Goal: Transaction & Acquisition: Purchase product/service

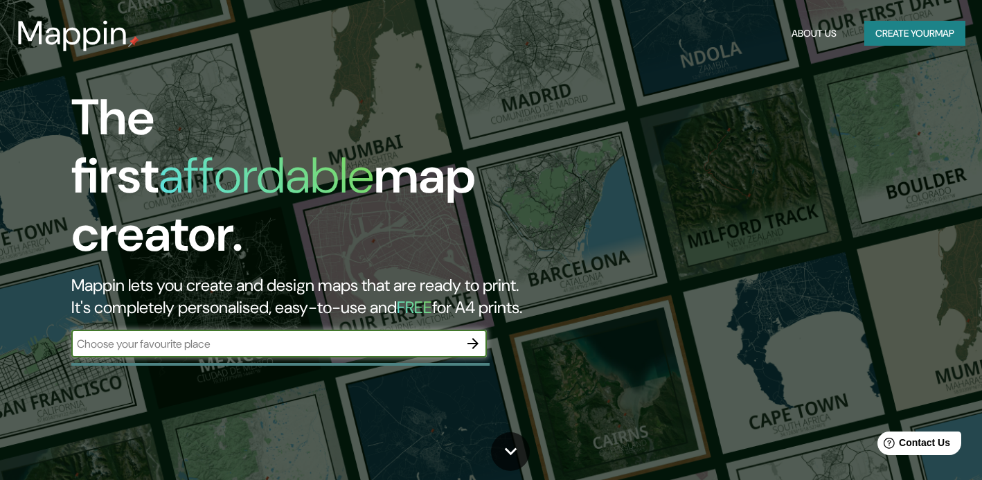
click at [287, 336] on input "text" at bounding box center [265, 344] width 388 height 16
paste input "Prol [STREET_ADDRESS][PERSON_NAME][PERSON_NAME][PERSON_NAME]."
type input "Prol [STREET_ADDRESS][PERSON_NAME][PERSON_NAME][PERSON_NAME]."
click at [470, 335] on icon "button" at bounding box center [472, 343] width 17 height 17
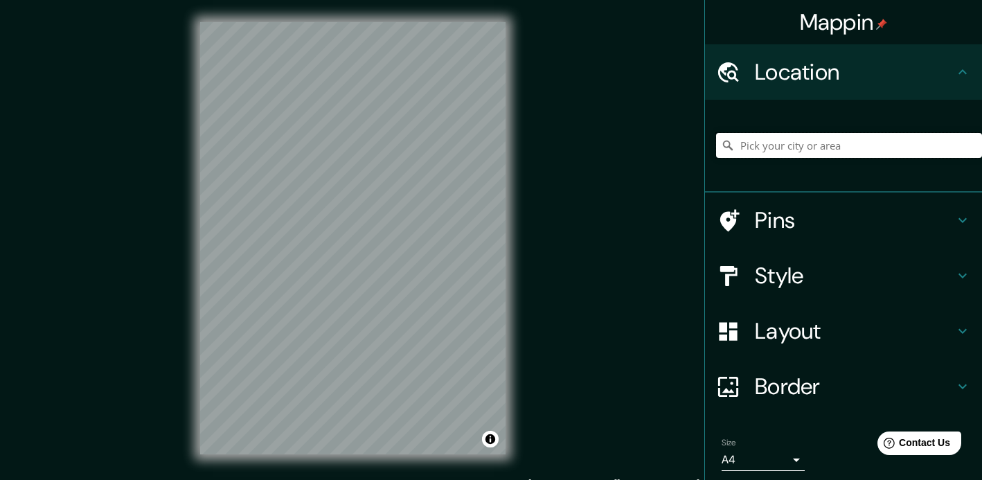
click at [770, 147] on input "Pick your city or area" at bounding box center [849, 145] width 266 height 25
paste input "Prol [STREET_ADDRESS][PERSON_NAME][PERSON_NAME][PERSON_NAME]."
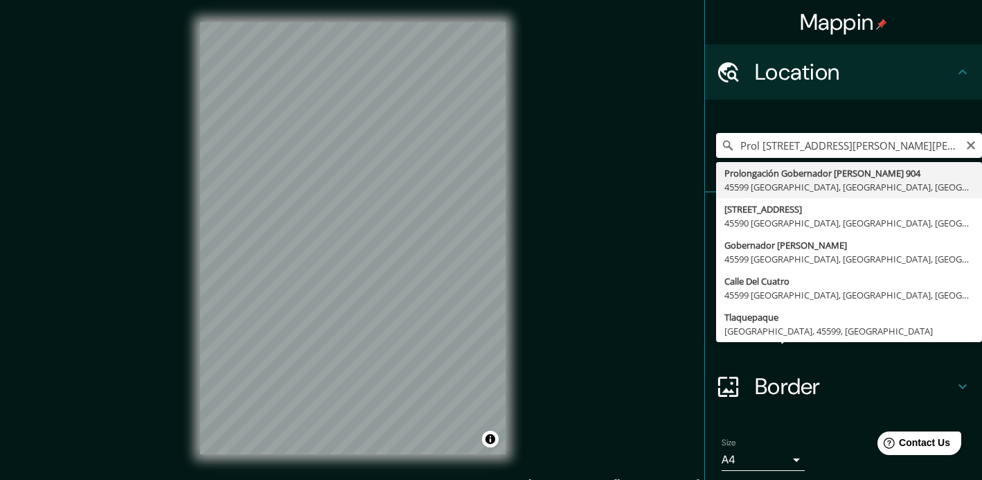
type input "Prolongación Gobernador [PERSON_NAME] 904, 45599 [GEOGRAPHIC_DATA], [GEOGRAPHIC…"
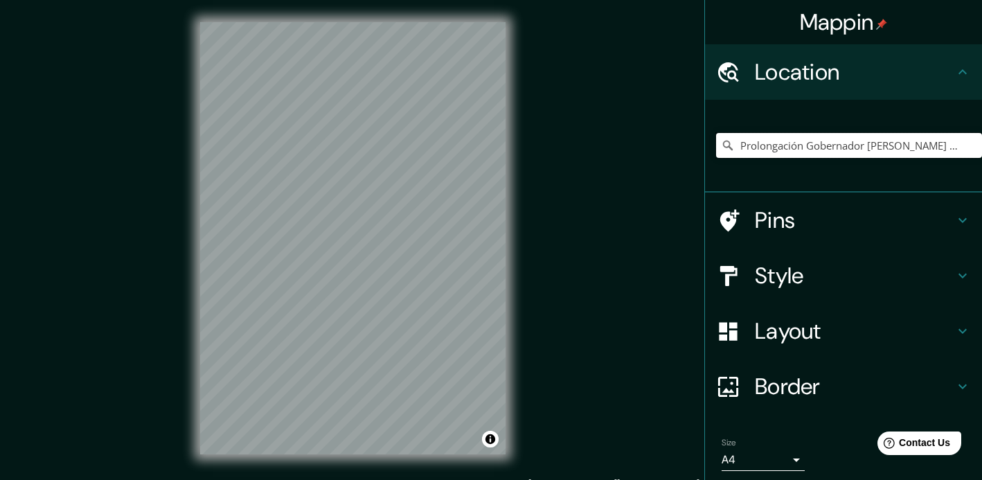
scroll to position [0, 0]
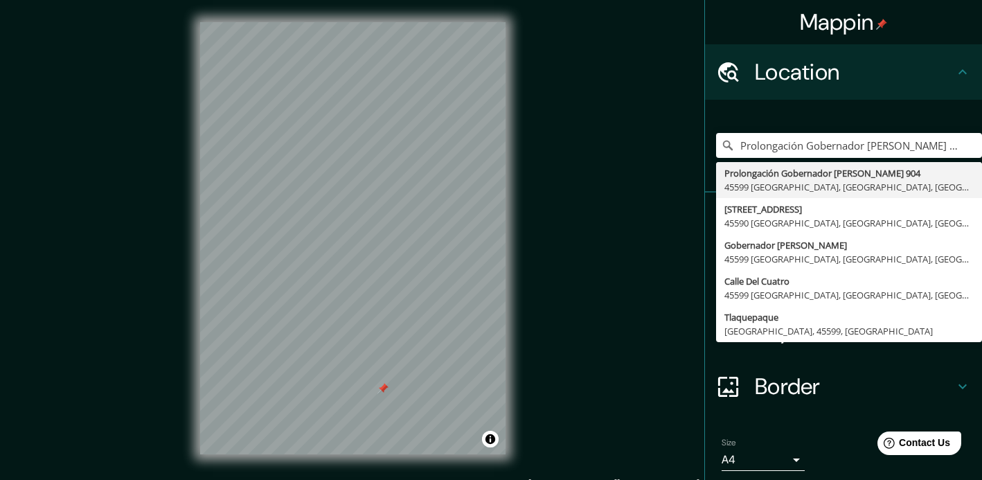
click at [567, 349] on div "Mappin Location Prolongación Gobernador [PERSON_NAME] 904, 45599 [GEOGRAPHIC_DA…" at bounding box center [491, 249] width 982 height 498
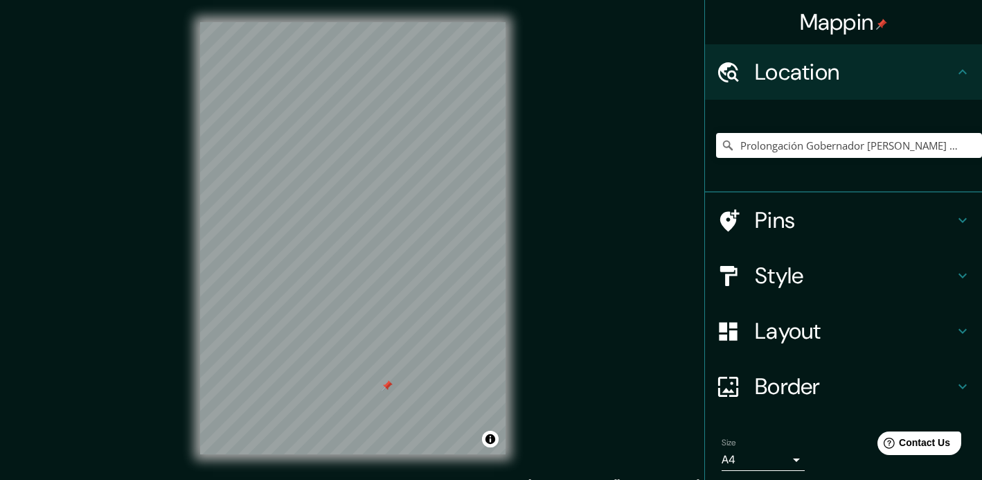
click at [388, 383] on div at bounding box center [386, 385] width 11 height 11
click at [923, 263] on h4 "Style" at bounding box center [854, 276] width 199 height 28
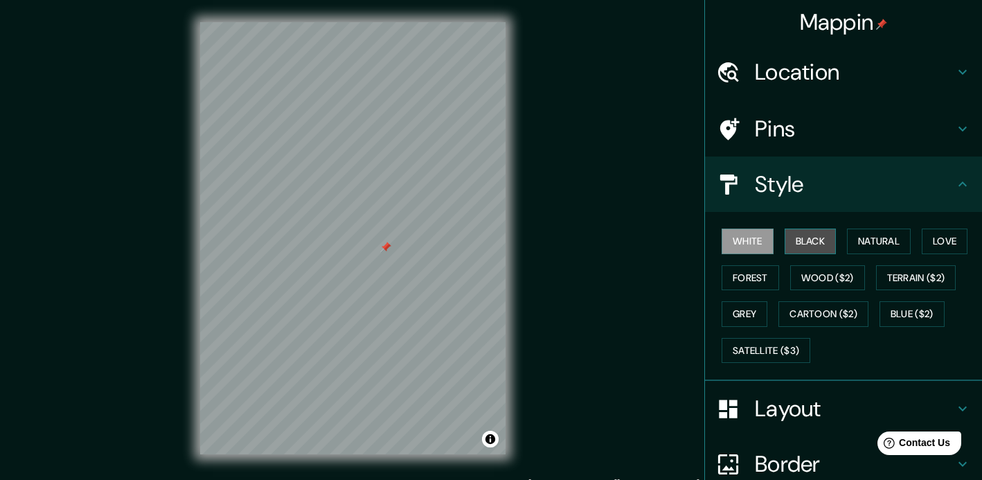
click at [811, 242] on button "Black" at bounding box center [810, 241] width 52 height 26
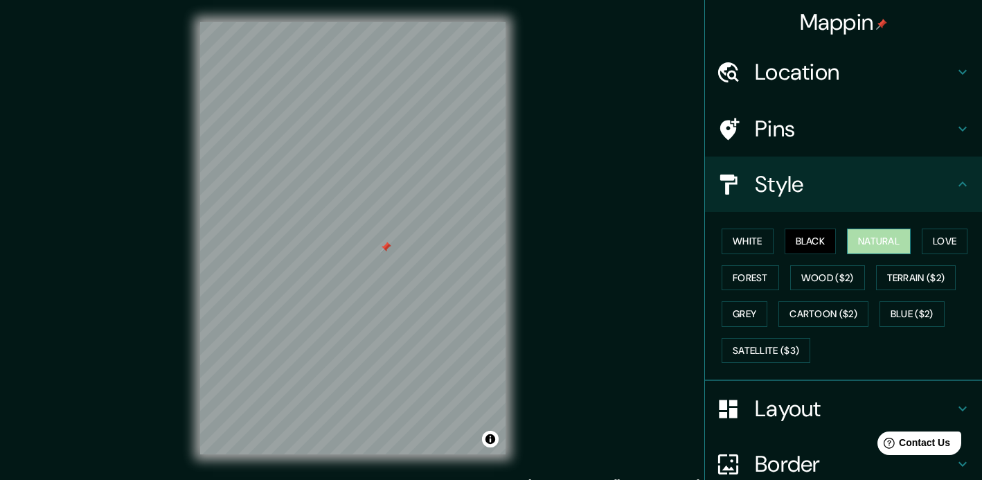
click at [877, 239] on button "Natural" at bounding box center [879, 241] width 64 height 26
click at [946, 244] on button "Love" at bounding box center [944, 241] width 46 height 26
click at [926, 260] on div "White Black Natural Love Forest Wood ($2) Terrain ($2) Grey Cartoon ($2) Blue (…" at bounding box center [849, 295] width 266 height 145
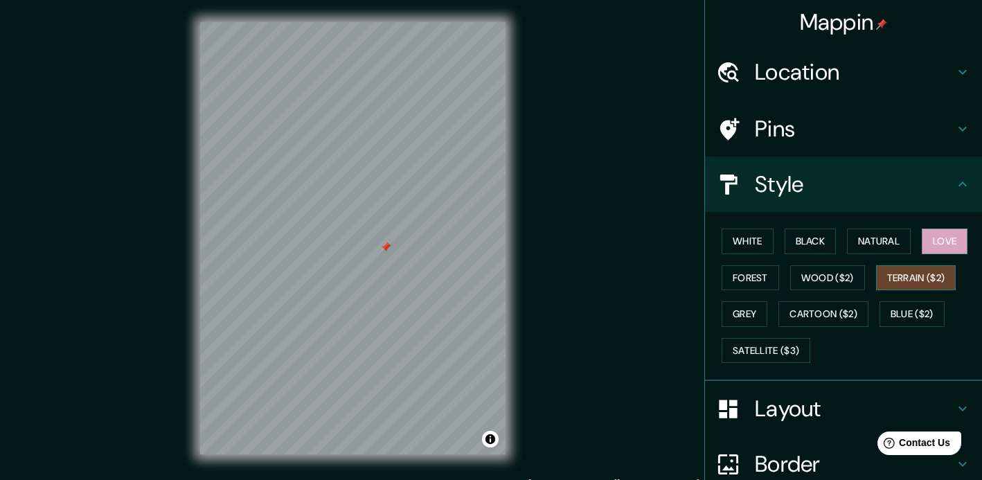
click at [925, 269] on button "Terrain ($2)" at bounding box center [916, 278] width 80 height 26
click at [816, 277] on button "Wood ($2)" at bounding box center [827, 278] width 75 height 26
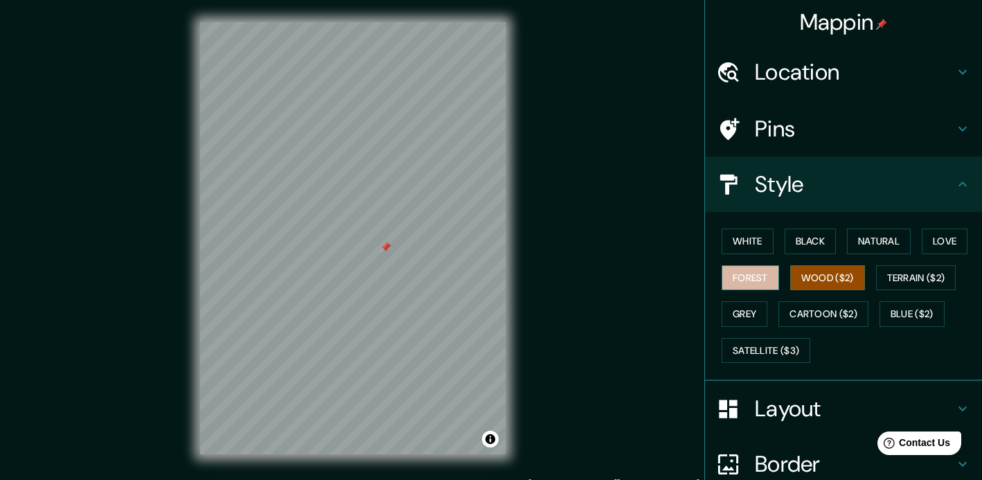
click at [734, 276] on button "Forest" at bounding box center [749, 278] width 57 height 26
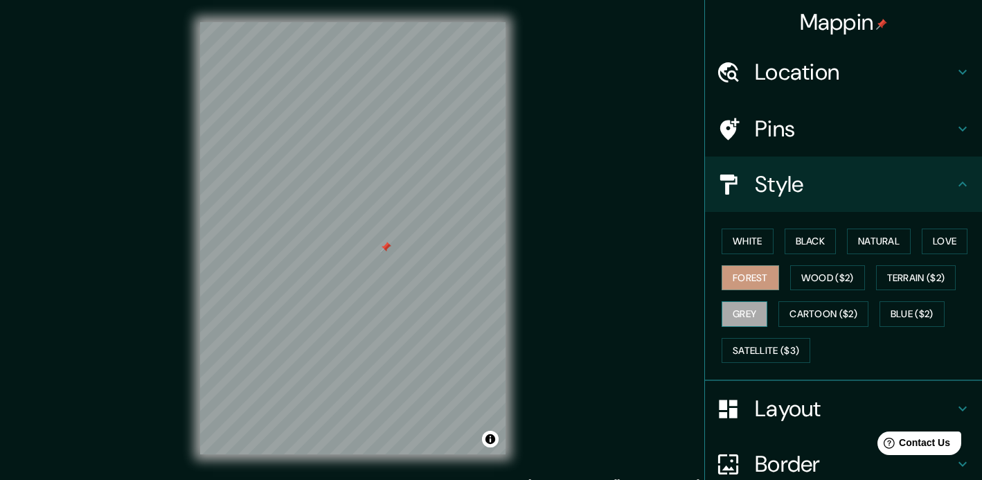
click at [745, 314] on button "Grey" at bounding box center [744, 314] width 46 height 26
click at [813, 313] on button "Cartoon ($2)" at bounding box center [823, 314] width 90 height 26
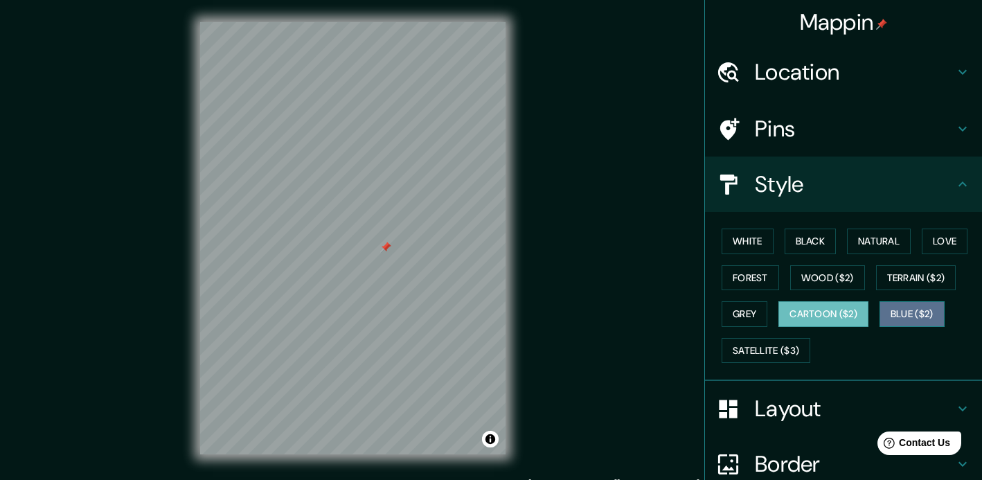
click at [928, 318] on button "Blue ($2)" at bounding box center [911, 314] width 65 height 26
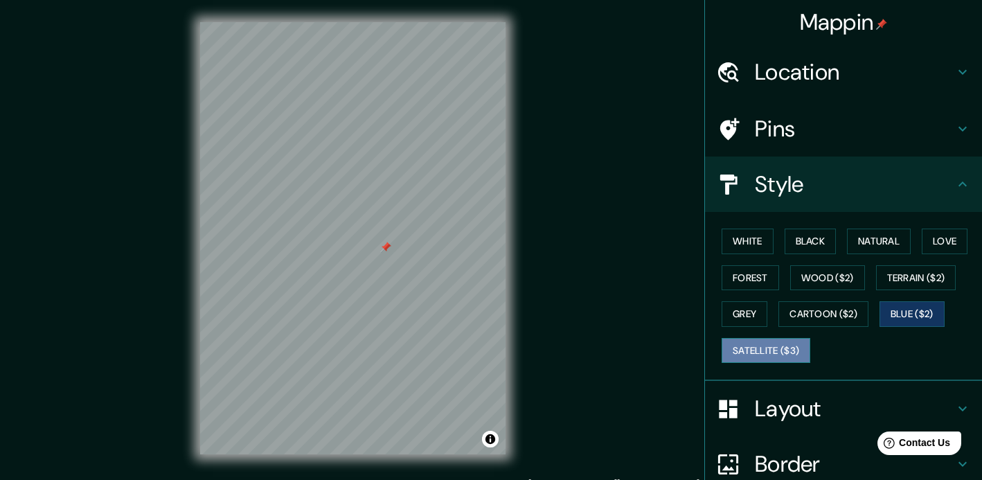
click at [777, 350] on button "Satellite ($3)" at bounding box center [765, 351] width 89 height 26
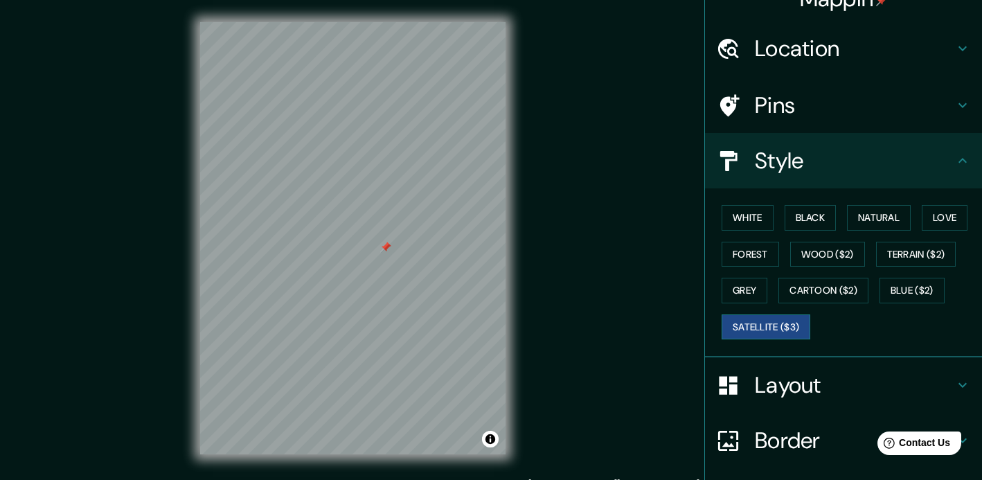
scroll to position [26, 0]
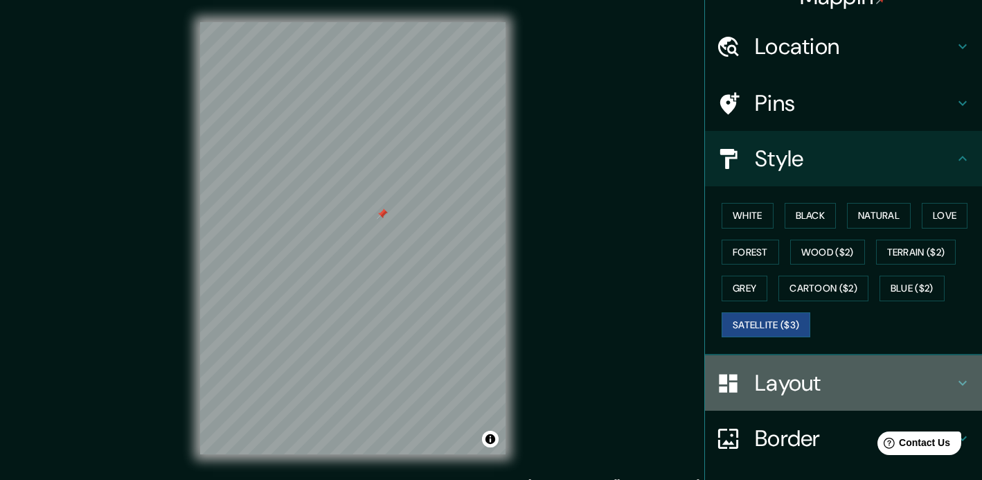
click at [782, 359] on div "Layout" at bounding box center [843, 382] width 277 height 55
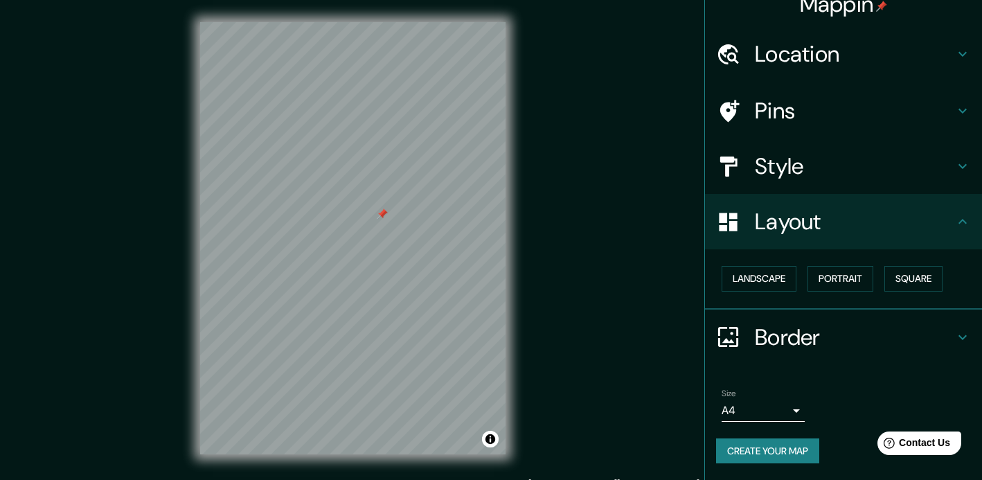
scroll to position [18, 0]
click at [794, 282] on button "Landscape" at bounding box center [758, 279] width 75 height 26
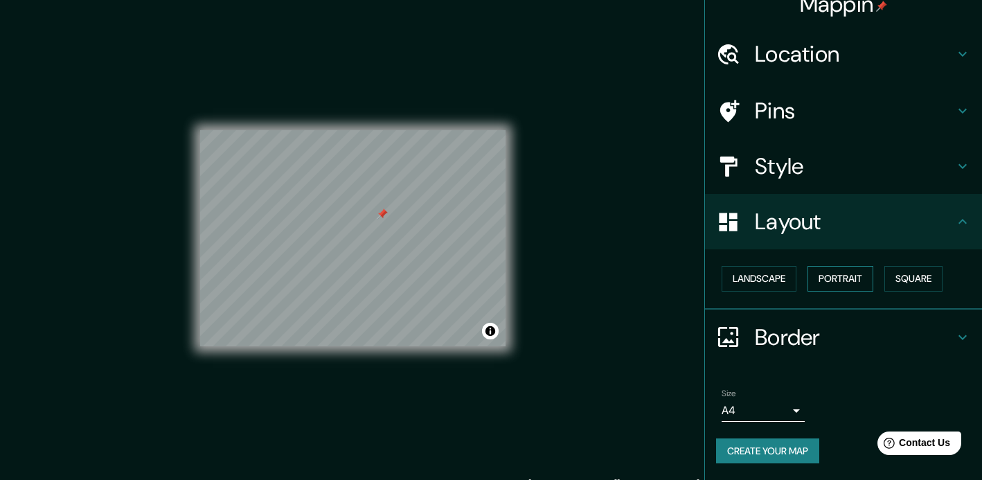
click at [837, 282] on button "Portrait" at bounding box center [840, 279] width 66 height 26
